Goal: Find specific page/section

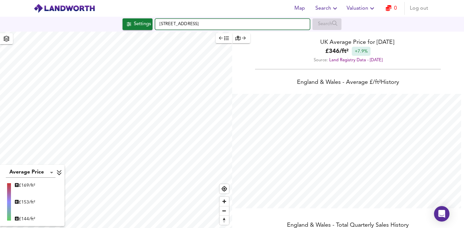
scroll to position [228, 464]
click at [195, 25] on input "[STREET_ADDRESS]" at bounding box center [232, 24] width 155 height 11
paste input "[STREET_ADDRESS]"
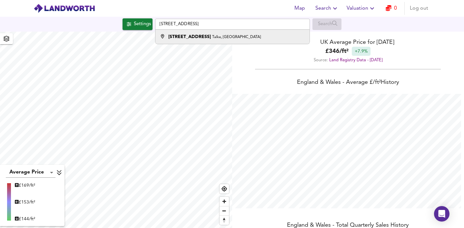
click at [190, 33] on li "[STREET_ADDRESS]" at bounding box center [232, 37] width 154 height 14
type input "[STREET_ADDRESS]"
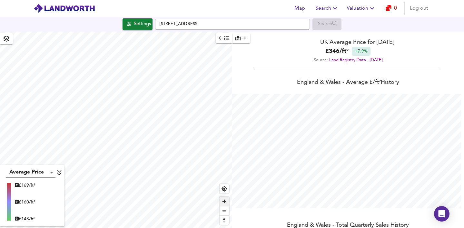
click at [222, 203] on span "Zoom in" at bounding box center [224, 201] width 9 height 9
click at [225, 214] on span "Zoom out" at bounding box center [224, 210] width 9 height 9
click at [224, 213] on span "Zoom out" at bounding box center [224, 210] width 9 height 9
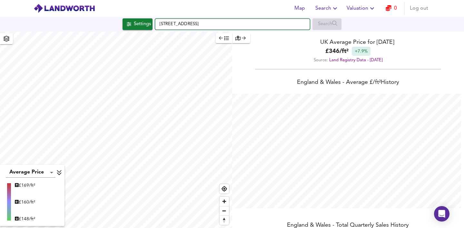
click at [207, 25] on input "[STREET_ADDRESS]" at bounding box center [232, 24] width 155 height 11
